Goal: Find contact information: Obtain details needed to contact an individual or organization

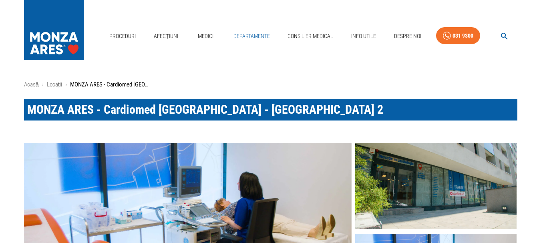
click at [243, 38] on link "Departamente" at bounding box center [251, 36] width 43 height 16
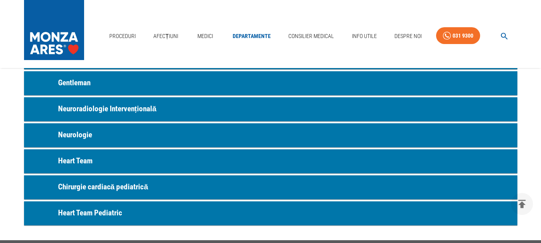
scroll to position [440, 0]
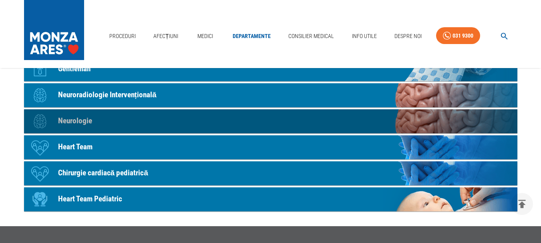
click at [78, 118] on p "Neurologie" at bounding box center [75, 121] width 34 height 12
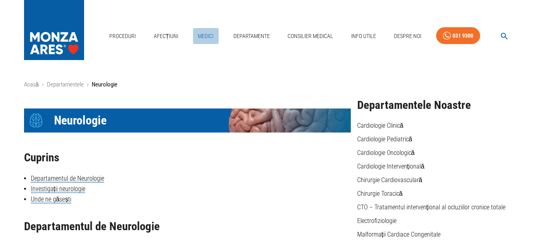
click at [211, 37] on link "Medici" at bounding box center [206, 36] width 26 height 16
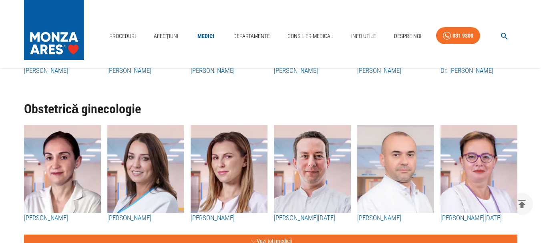
scroll to position [1320, 0]
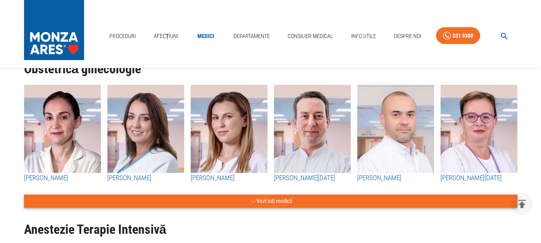
click at [278, 204] on button "Vezi toți medicii" at bounding box center [270, 200] width 493 height 13
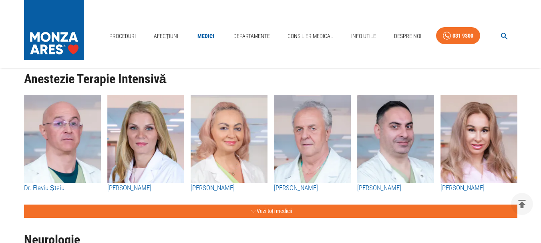
scroll to position [1721, 0]
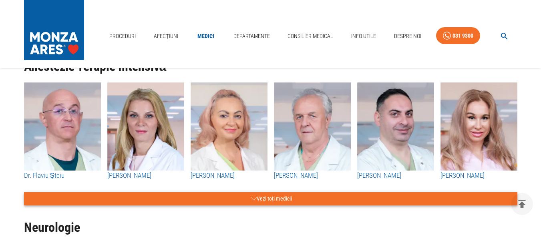
click at [300, 204] on button "Vezi toți medicii" at bounding box center [270, 198] width 493 height 13
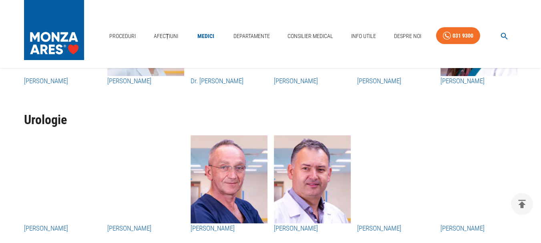
scroll to position [2121, 0]
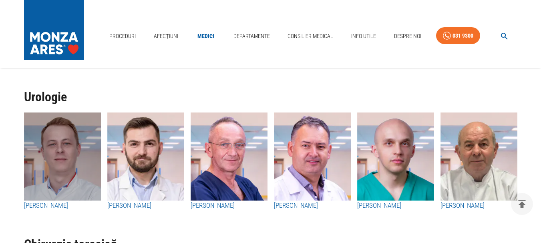
click at [48, 165] on img "button" at bounding box center [62, 156] width 77 height 88
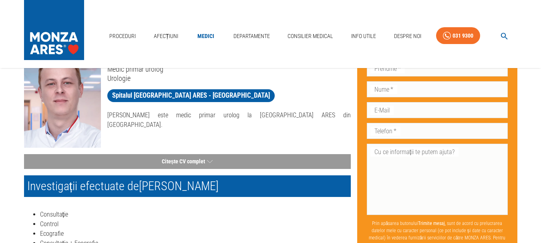
scroll to position [40, 0]
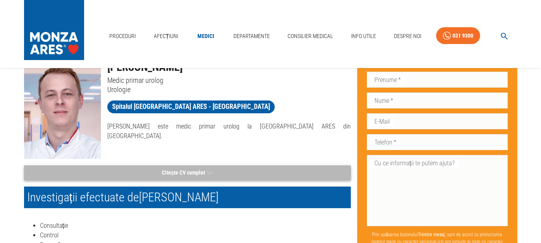
click at [167, 171] on button "Citește CV complet" at bounding box center [187, 172] width 326 height 15
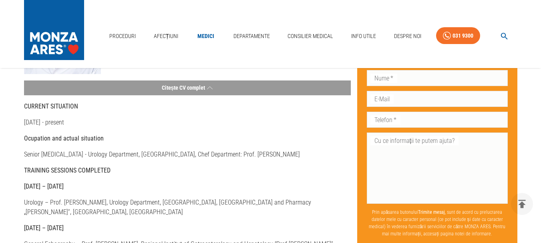
scroll to position [0, 0]
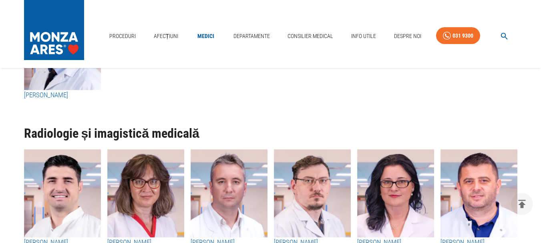
scroll to position [3001, 0]
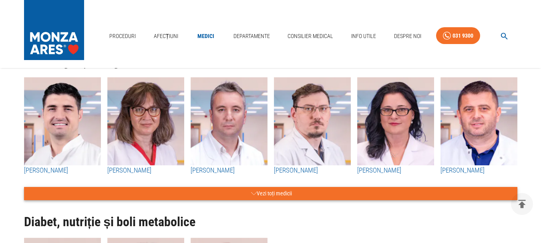
click at [263, 196] on button "Vezi toți medicii" at bounding box center [270, 193] width 493 height 13
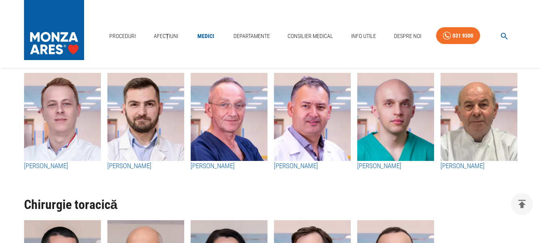
scroll to position [1600, 0]
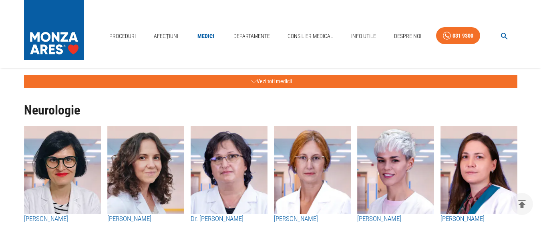
click at [412, 183] on img "button" at bounding box center [395, 170] width 77 height 88
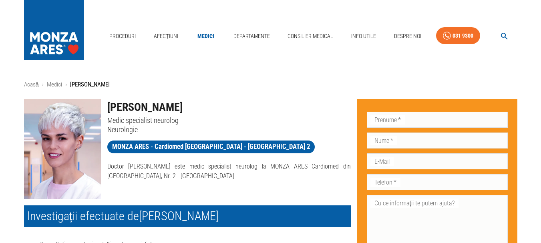
drag, startPoint x: 200, startPoint y: 108, endPoint x: 103, endPoint y: 102, distance: 97.0
click at [103, 102] on div "[PERSON_NAME] Medic specialist neurolog Neurologie" at bounding box center [226, 113] width 250 height 42
copy h1 "[PERSON_NAME]"
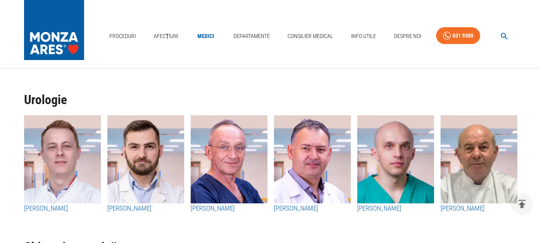
scroll to position [1761, 0]
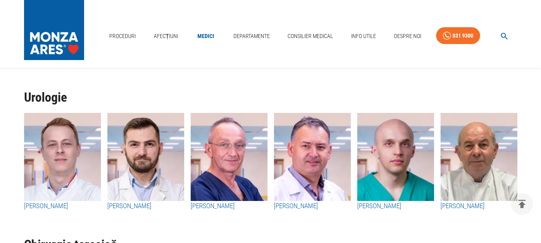
click at [68, 173] on img "button" at bounding box center [62, 157] width 77 height 88
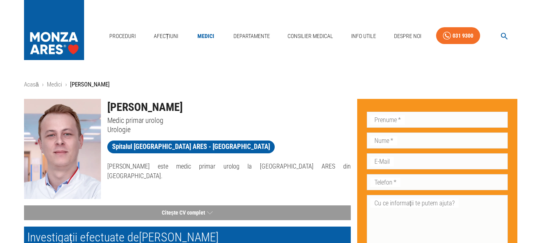
drag, startPoint x: 213, startPoint y: 108, endPoint x: 96, endPoint y: 109, distance: 116.8
click at [96, 109] on div "[PERSON_NAME] Medic primar urolog Urologie Spitalul [GEOGRAPHIC_DATA] ARES - [G…" at bounding box center [184, 145] width 333 height 106
copy div "[PERSON_NAME]"
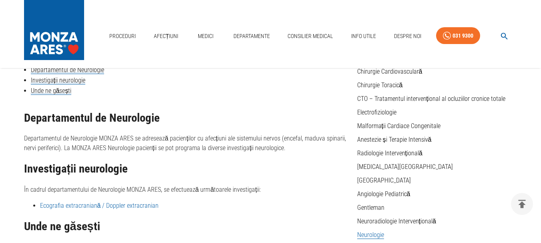
scroll to position [120, 0]
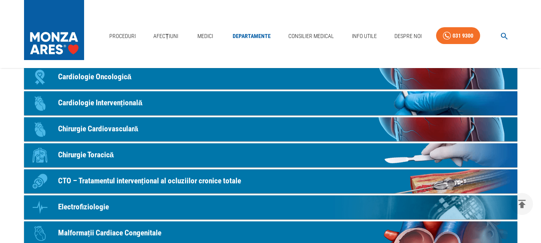
scroll to position [440, 0]
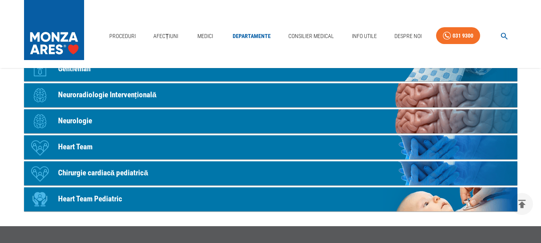
click at [87, 122] on p "Neurologie" at bounding box center [75, 121] width 34 height 12
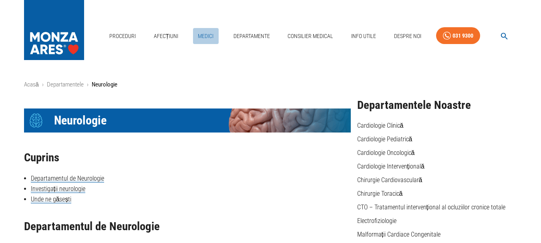
click at [205, 36] on link "Medici" at bounding box center [206, 36] width 26 height 16
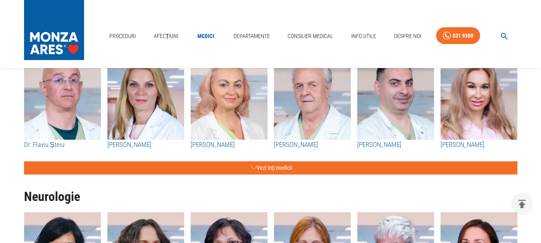
scroll to position [1641, 0]
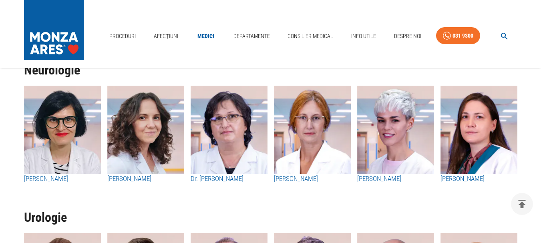
click at [403, 130] on img "button" at bounding box center [395, 130] width 77 height 88
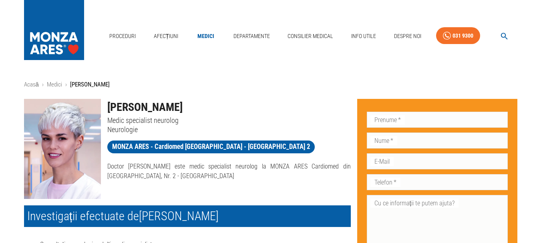
drag, startPoint x: 203, startPoint y: 105, endPoint x: 104, endPoint y: 104, distance: 99.6
click at [104, 104] on div "[PERSON_NAME] Medic specialist neurolog Neurologie" at bounding box center [226, 113] width 250 height 42
copy h1 "[PERSON_NAME]"
click at [309, 37] on link "Consilier Medical" at bounding box center [310, 36] width 52 height 16
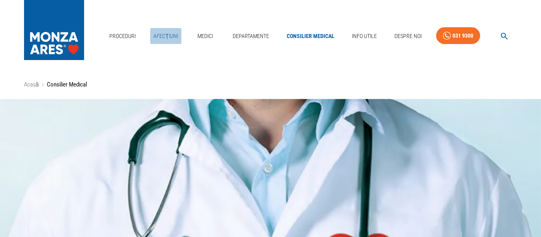
click at [164, 35] on link "Afecțiuni" at bounding box center [165, 36] width 31 height 16
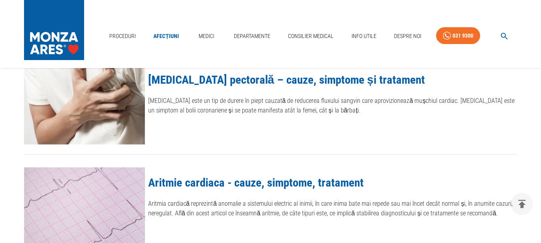
scroll to position [680, 0]
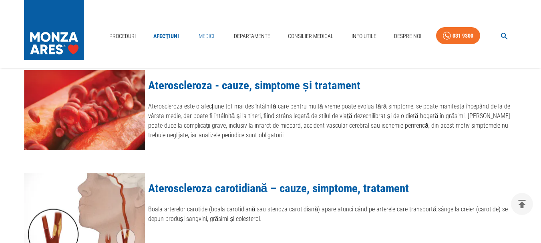
click at [204, 36] on link "Medici" at bounding box center [206, 36] width 26 height 16
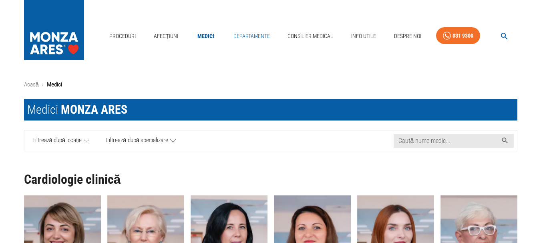
click at [254, 36] on link "Departamente" at bounding box center [251, 36] width 43 height 16
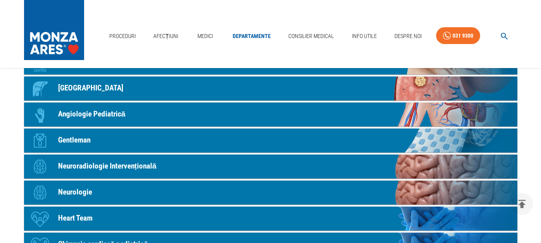
scroll to position [360, 0]
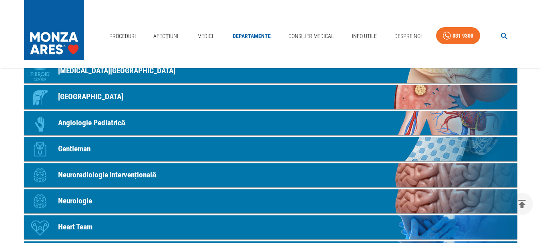
click at [88, 200] on p "Neurologie" at bounding box center [75, 201] width 34 height 12
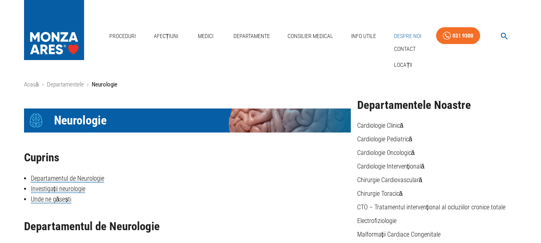
click at [411, 38] on link "Despre Noi" at bounding box center [408, 36] width 34 height 16
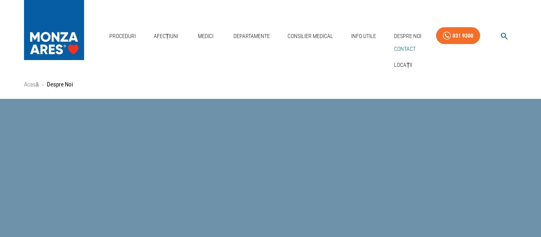
click at [412, 48] on link "Contact" at bounding box center [404, 48] width 25 height 13
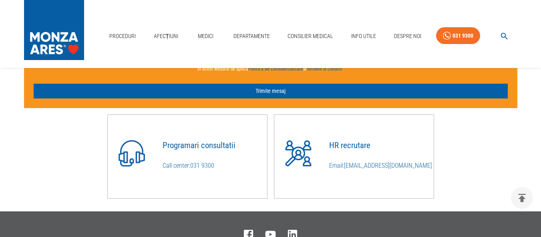
scroll to position [600, 0]
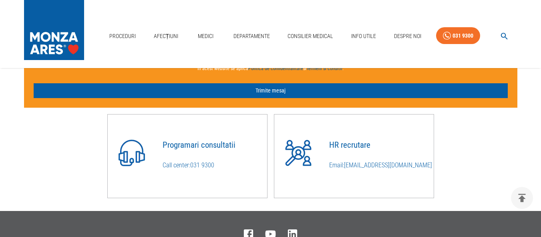
click at [206, 148] on h4 "Programari consultatii" at bounding box center [214, 144] width 104 height 9
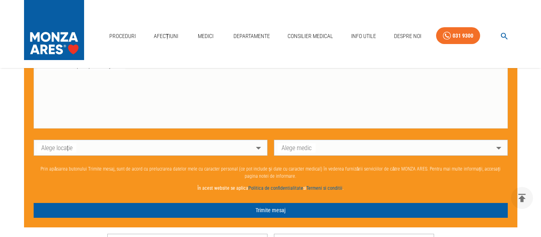
scroll to position [480, 0]
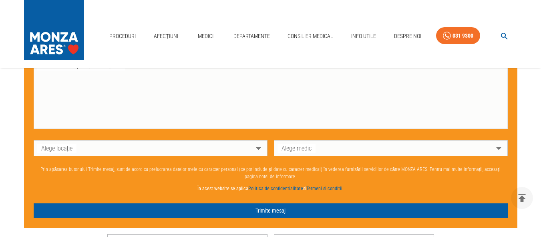
click at [256, 152] on body "Proceduri Afecțiuni Medici Departamente Consilier Medical Info Utile Despre Noi…" at bounding box center [270, 7] width 541 height 975
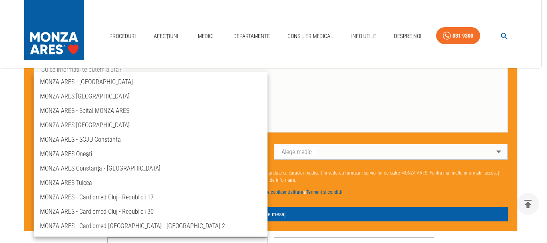
click at [139, 228] on li "MONZA ARES - Cardiomed [GEOGRAPHIC_DATA] - [GEOGRAPHIC_DATA] 2" at bounding box center [151, 226] width 234 height 14
type input "ares-cardiomed-[GEOGRAPHIC_DATA]-[GEOGRAPHIC_DATA]-2"
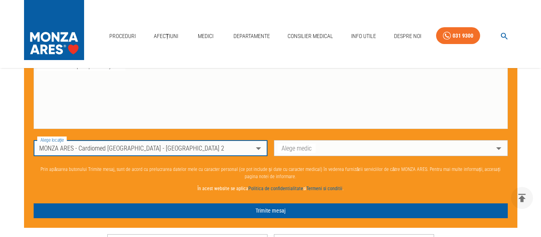
click at [500, 150] on body "Proceduri Afecțiuni Medici Departamente Consilier Medical Info Utile Despre Noi…" at bounding box center [270, 7] width 541 height 975
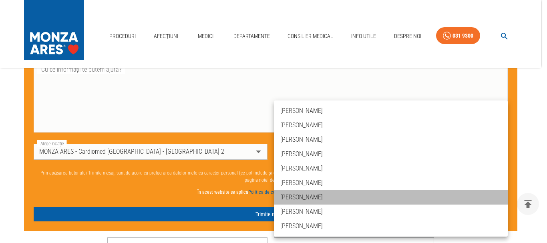
click at [322, 196] on li "[PERSON_NAME]" at bounding box center [391, 197] width 234 height 14
type input "dr-[PERSON_NAME]"
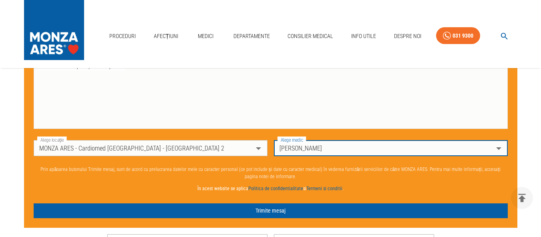
click at [496, 151] on body "Proceduri Afecțiuni Medici Departamente Consilier Medical Info Utile Despre Noi…" at bounding box center [270, 7] width 541 height 975
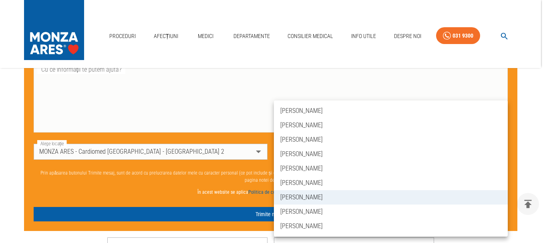
click at [326, 200] on li "[PERSON_NAME]" at bounding box center [391, 197] width 234 height 14
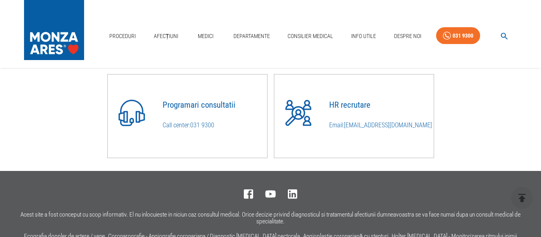
scroll to position [520, 0]
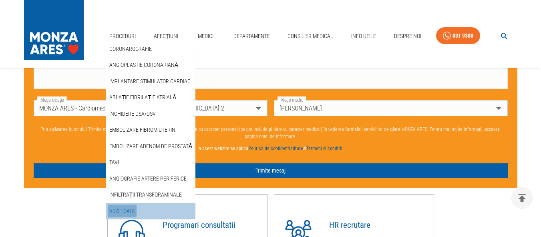
click at [130, 212] on link "Vezi Toate" at bounding box center [122, 210] width 29 height 13
